Goal: Task Accomplishment & Management: Use online tool/utility

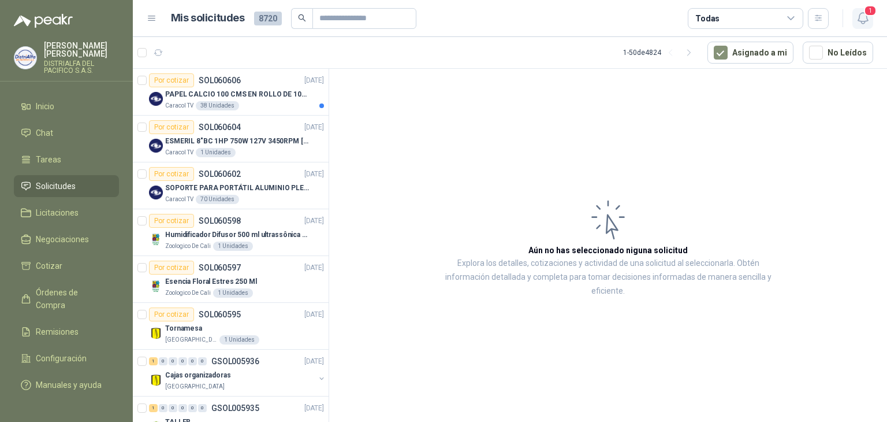
click at [860, 21] on icon "button" at bounding box center [863, 18] width 10 height 11
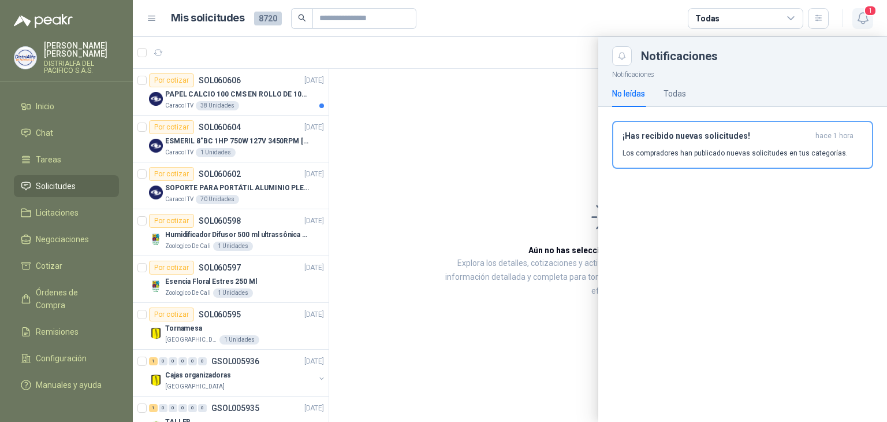
click at [859, 24] on icon "button" at bounding box center [863, 18] width 14 height 14
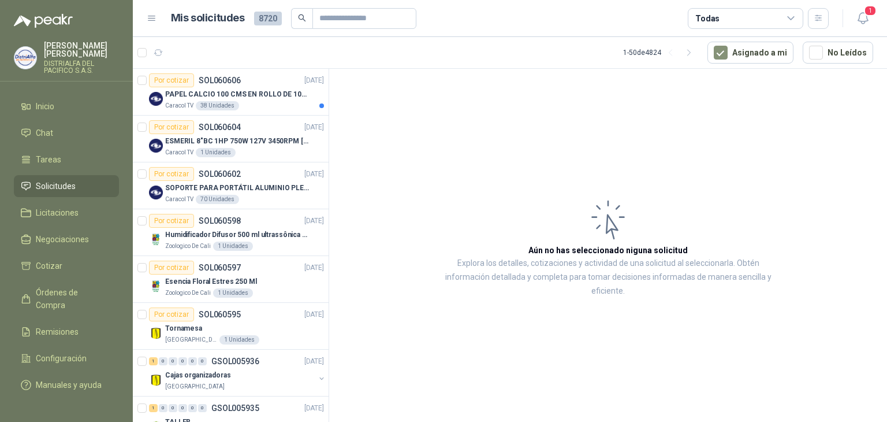
click at [852, 29] on header "Mis solicitudes 8720 Todas 1" at bounding box center [510, 18] width 754 height 37
click at [859, 24] on icon "button" at bounding box center [863, 18] width 14 height 14
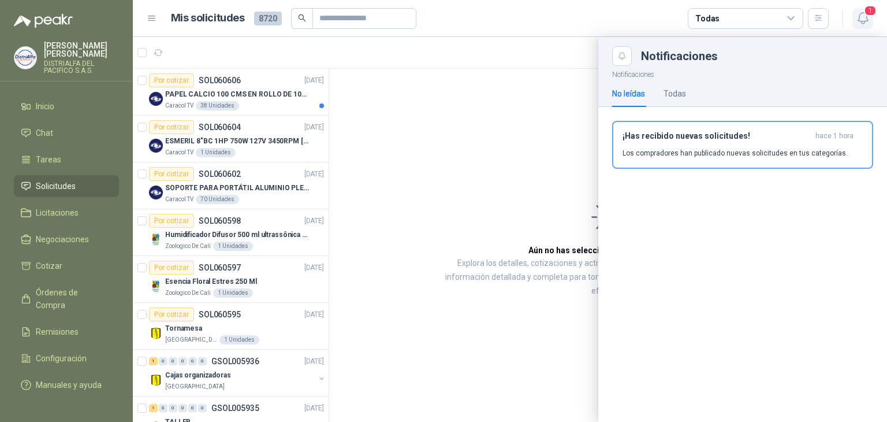
click at [862, 24] on icon "button" at bounding box center [863, 18] width 14 height 14
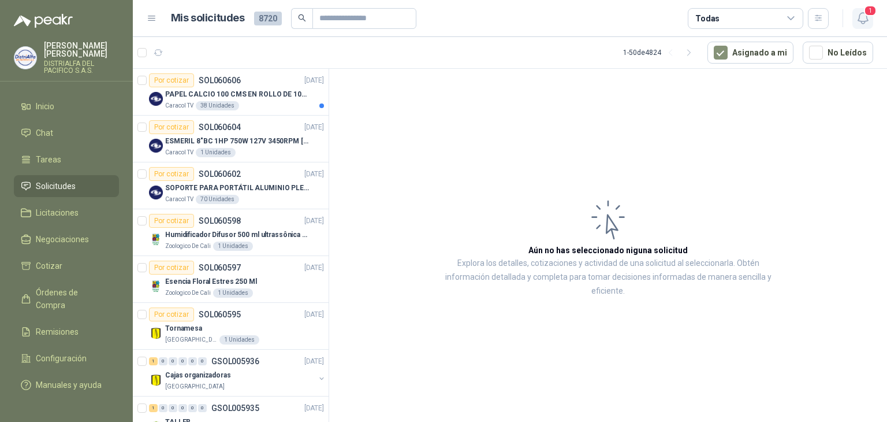
click at [861, 24] on icon "button" at bounding box center [863, 18] width 14 height 14
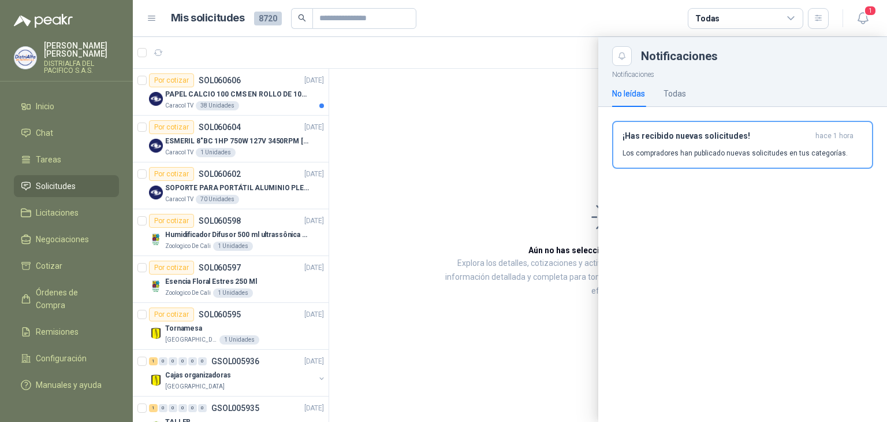
click at [264, 79] on div at bounding box center [510, 229] width 754 height 385
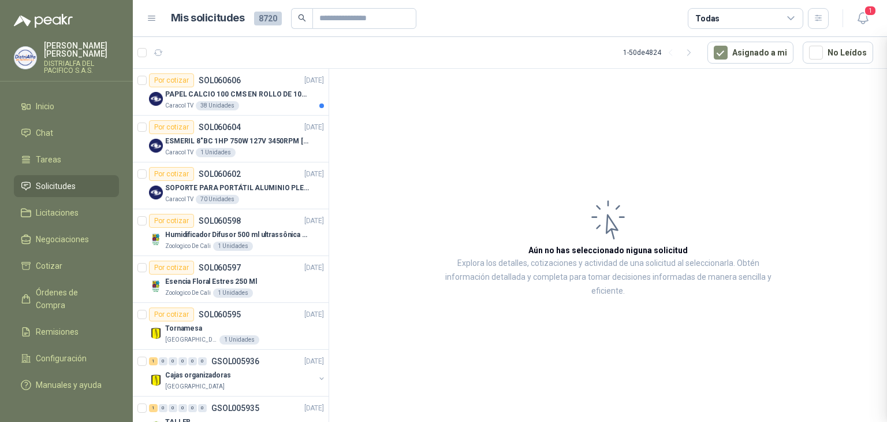
click at [264, 81] on div at bounding box center [510, 229] width 754 height 385
drag, startPoint x: 266, startPoint y: 85, endPoint x: 273, endPoint y: 84, distance: 7.1
click at [266, 85] on div "Por cotizar SOL060606 09/10/25" at bounding box center [236, 80] width 175 height 14
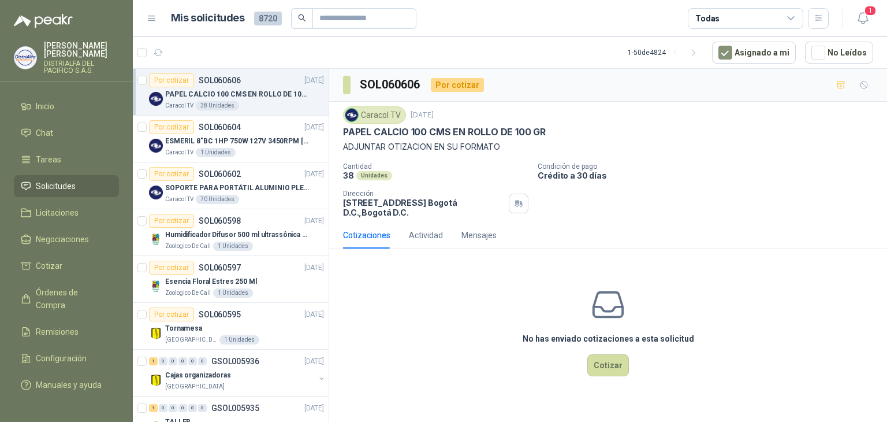
click at [873, 24] on header "Mis solicitudes 8720 Todas 1" at bounding box center [510, 18] width 754 height 37
click at [869, 24] on icon "button" at bounding box center [863, 18] width 14 height 14
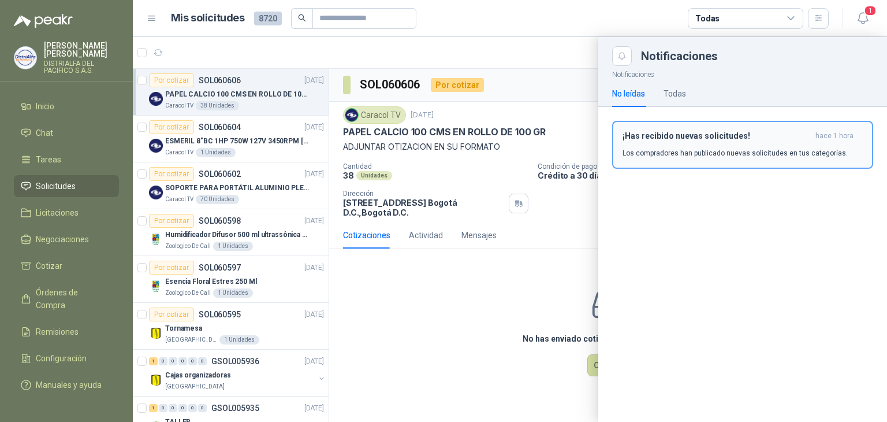
click at [677, 152] on p "Los compradores han publicado nuevas solicitudes en tus categorías." at bounding box center [735, 153] width 225 height 10
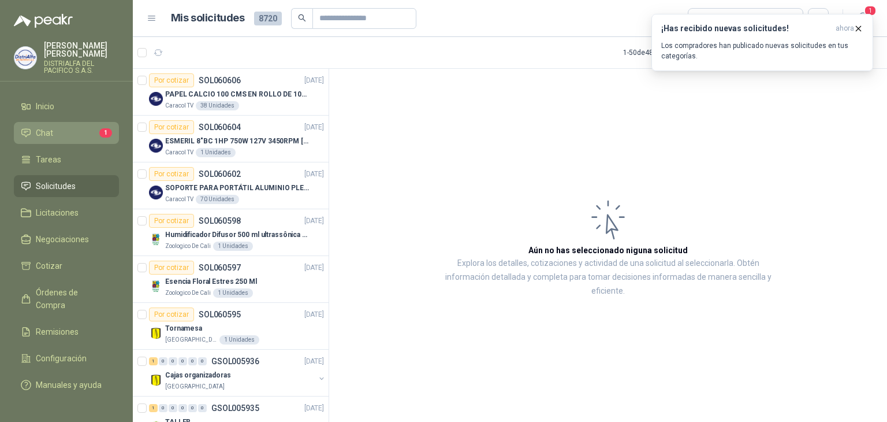
click at [79, 126] on li "Chat 1" at bounding box center [66, 132] width 91 height 13
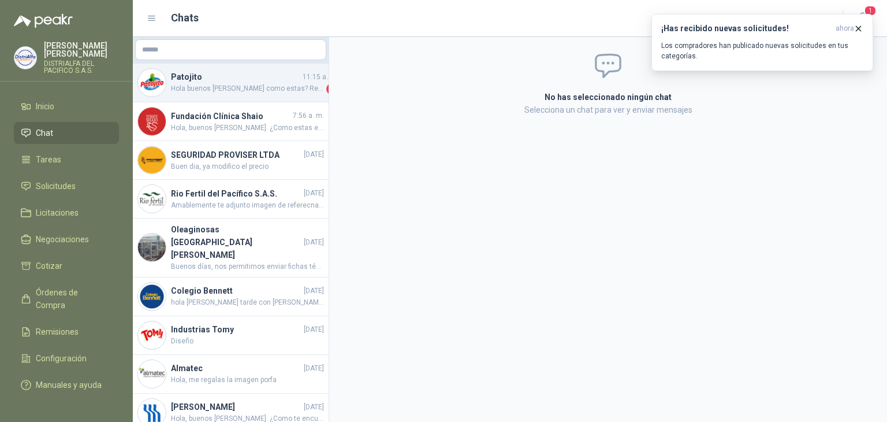
click at [291, 81] on h4 "Patojito" at bounding box center [235, 76] width 129 height 13
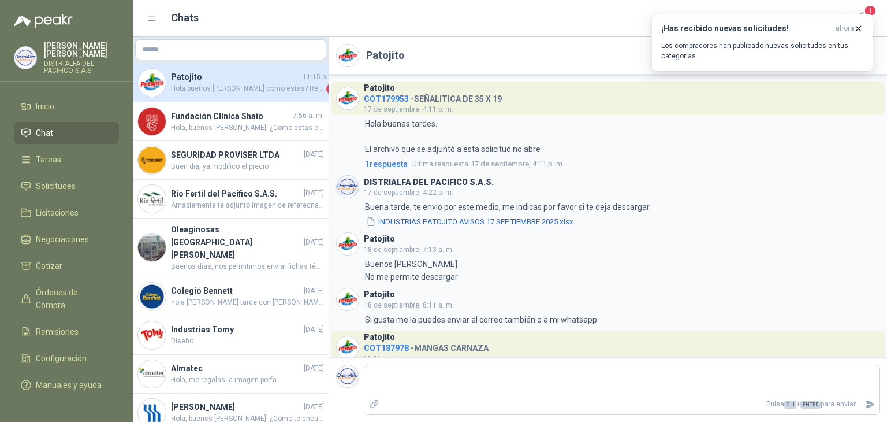
scroll to position [69, 0]
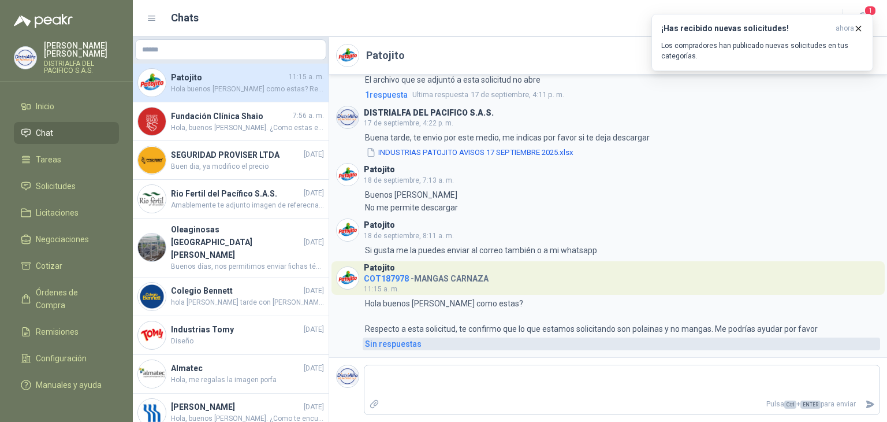
click at [394, 344] on div "Sin respuestas" at bounding box center [393, 343] width 57 height 13
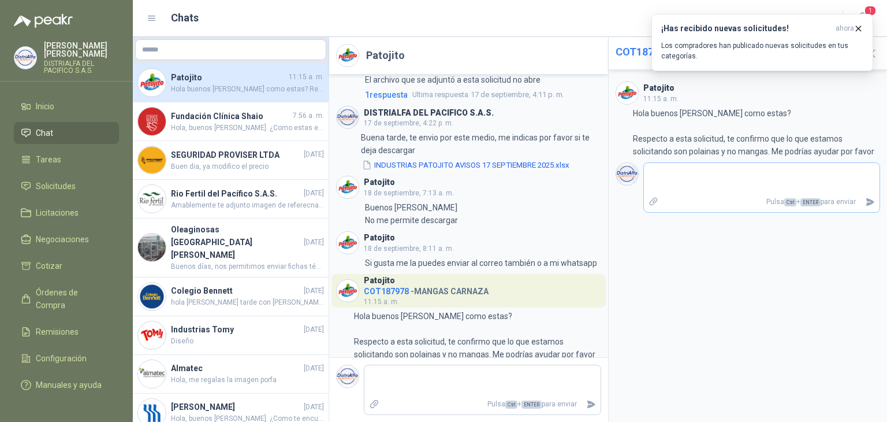
scroll to position [120, 0]
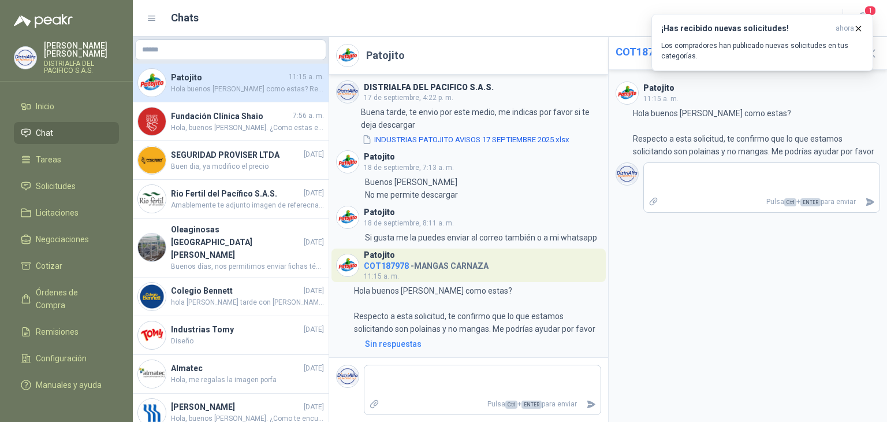
click at [366, 261] on span "COT187978" at bounding box center [386, 265] width 45 height 9
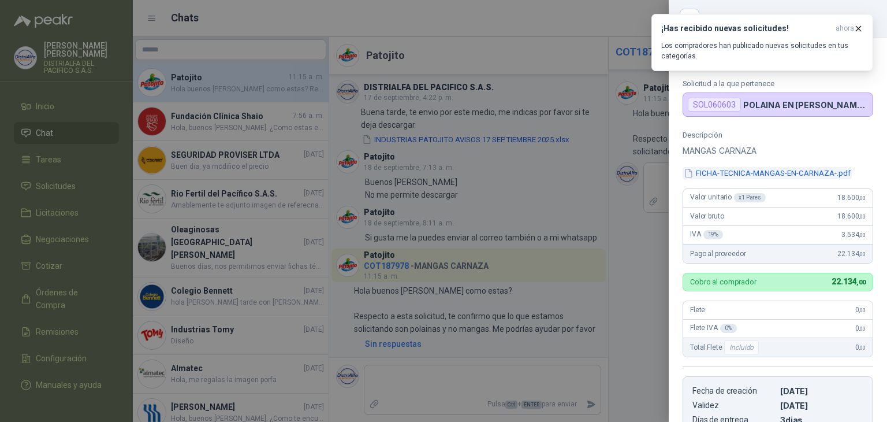
click at [739, 172] on button "FICHA-TECNICA-MANGAS-EN-CARNAZA-.pdf" at bounding box center [767, 173] width 169 height 12
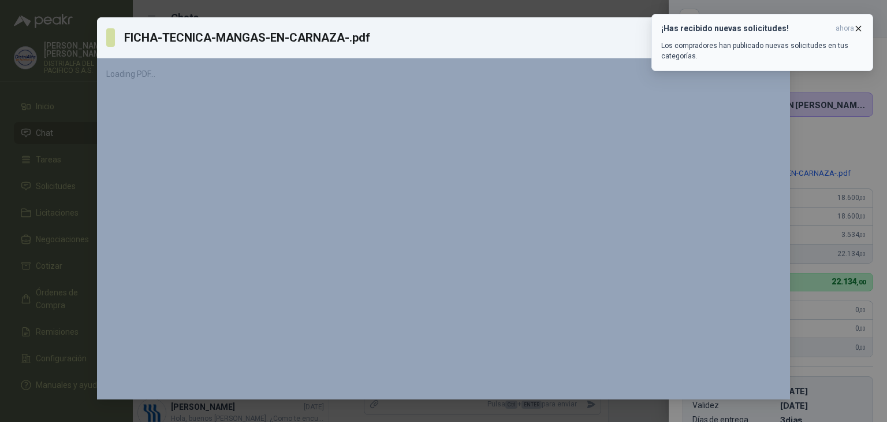
click at [860, 27] on icon "button" at bounding box center [859, 28] width 5 height 5
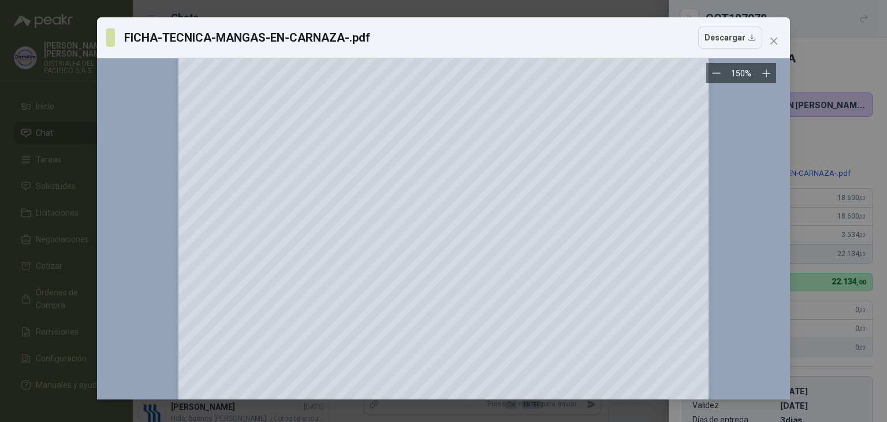
scroll to position [347, 0]
click at [776, 40] on icon "close" at bounding box center [773, 40] width 9 height 9
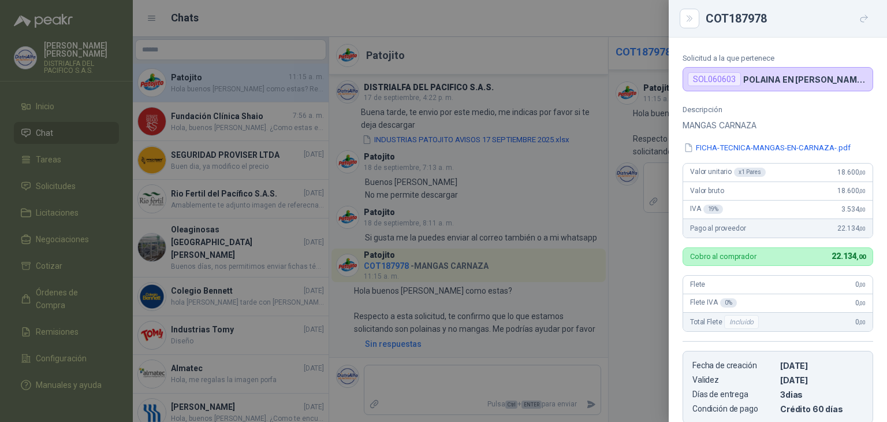
scroll to position [0, 0]
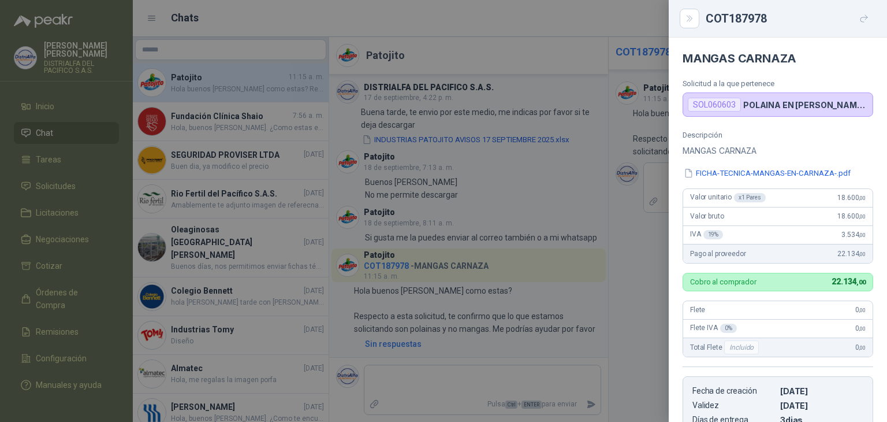
click at [541, 303] on div at bounding box center [443, 211] width 887 height 422
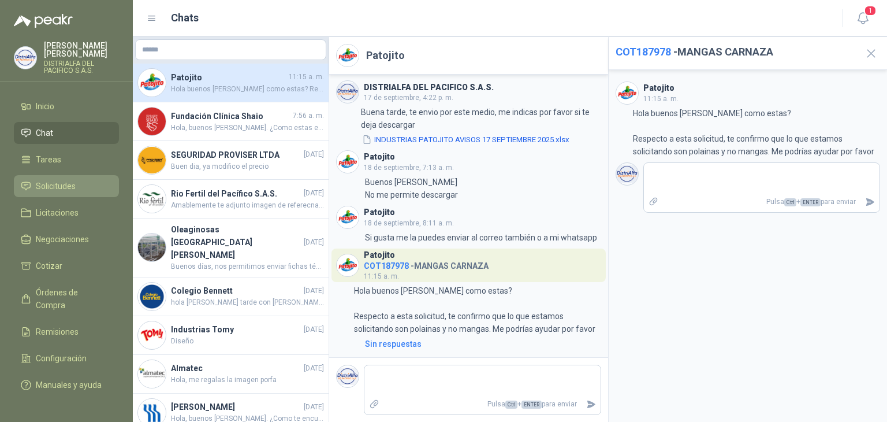
click at [62, 189] on span "Solicitudes" at bounding box center [56, 186] width 40 height 13
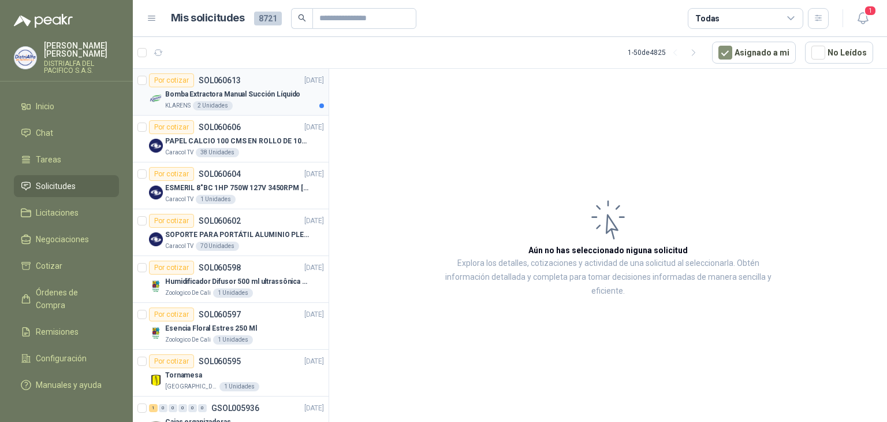
click at [287, 103] on div "KLARENS 2 Unidades" at bounding box center [244, 105] width 159 height 9
